Goal: Task Accomplishment & Management: Complete application form

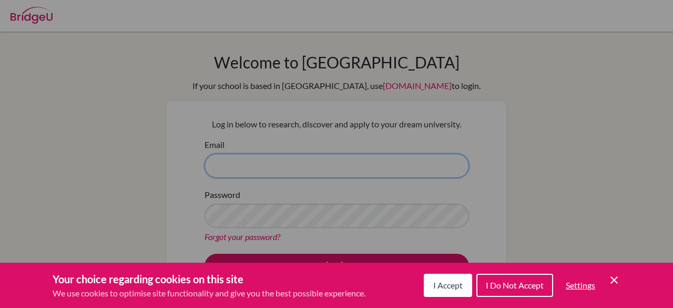
type input "[PERSON_NAME][EMAIL_ADDRESS][DOMAIN_NAME]"
click at [616, 282] on icon "Cookie Control Close Icon" at bounding box center [614, 279] width 13 height 13
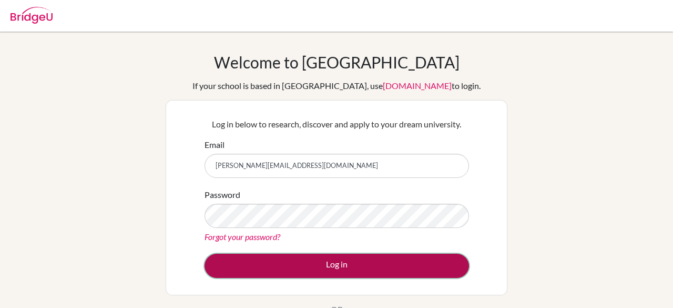
click at [265, 265] on button "Log in" at bounding box center [337, 265] width 265 height 24
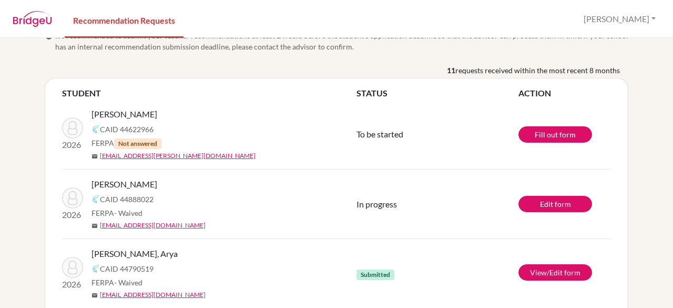
scroll to position [35, 0]
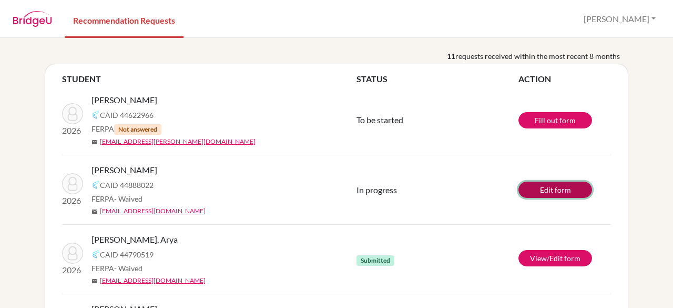
click at [566, 190] on link "Edit form" at bounding box center [556, 189] width 74 height 16
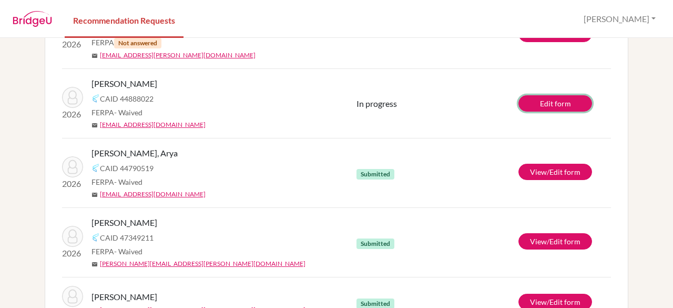
scroll to position [131, 0]
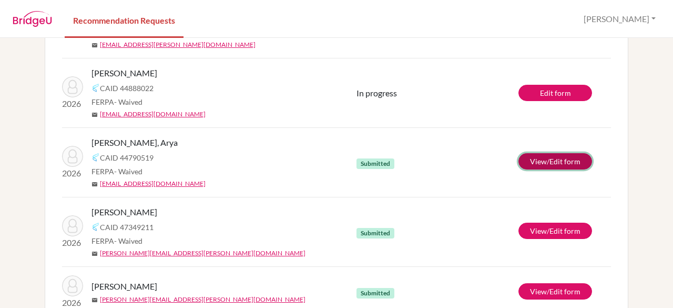
click at [539, 159] on link "View/Edit form" at bounding box center [556, 161] width 74 height 16
